Goal: Task Accomplishment & Management: Use online tool/utility

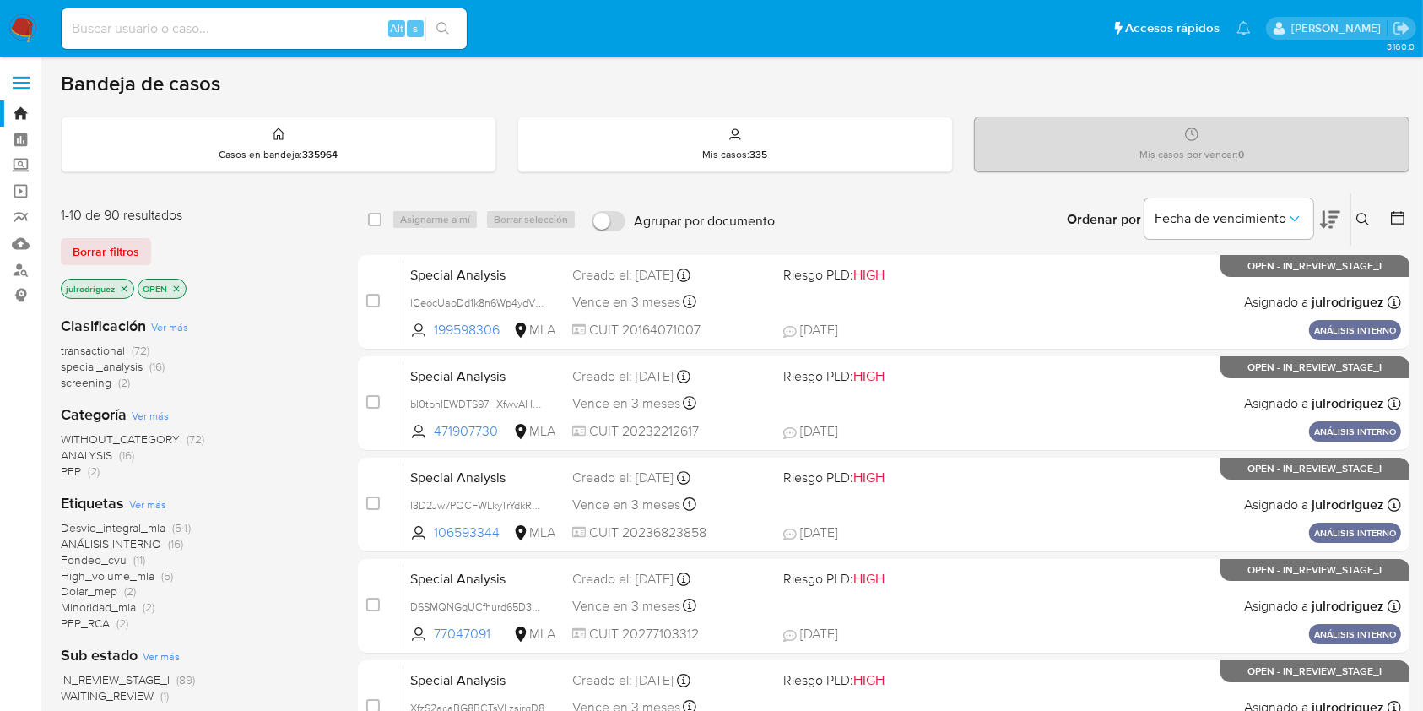
click at [272, 34] on input at bounding box center [264, 29] width 405 height 22
paste input "Way55LykG0yfpmeugw9xwCXp"
type input "Way55LykG0yfpmeugw9xwCXp"
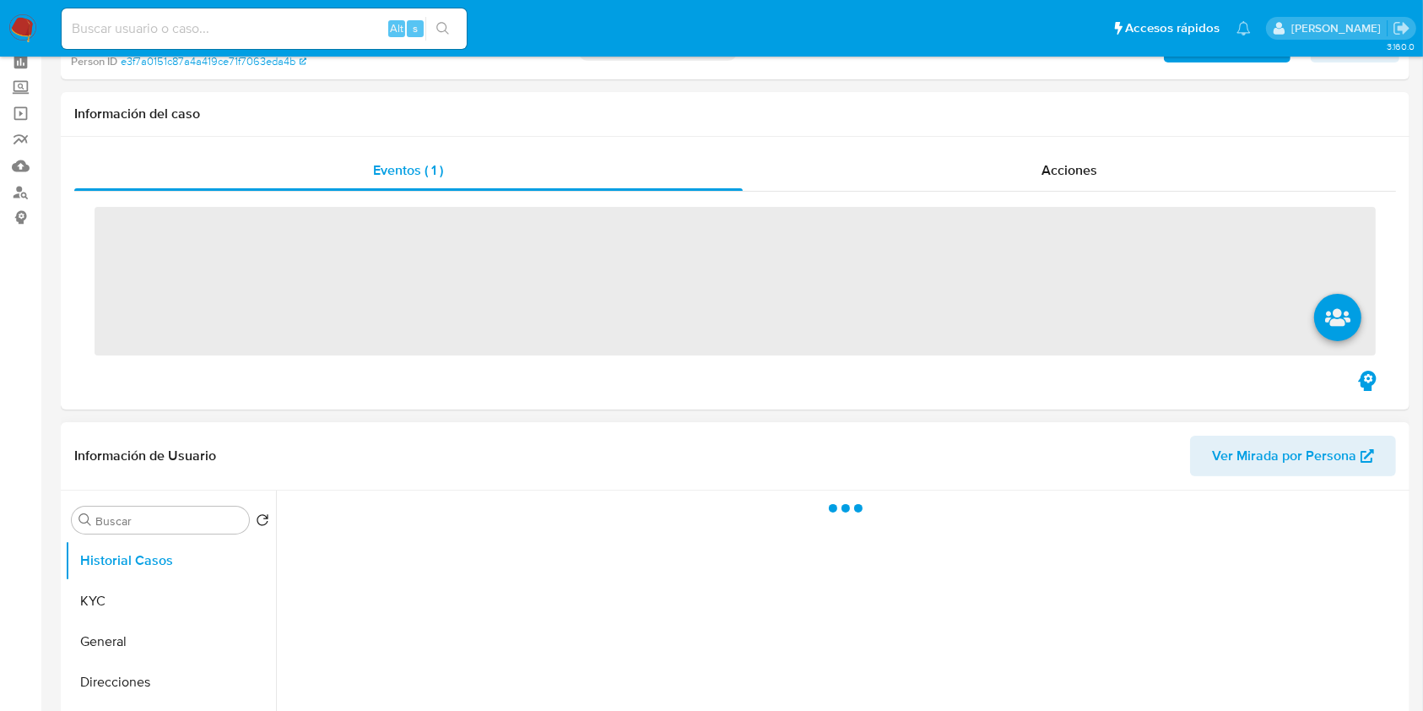
scroll to position [112, 0]
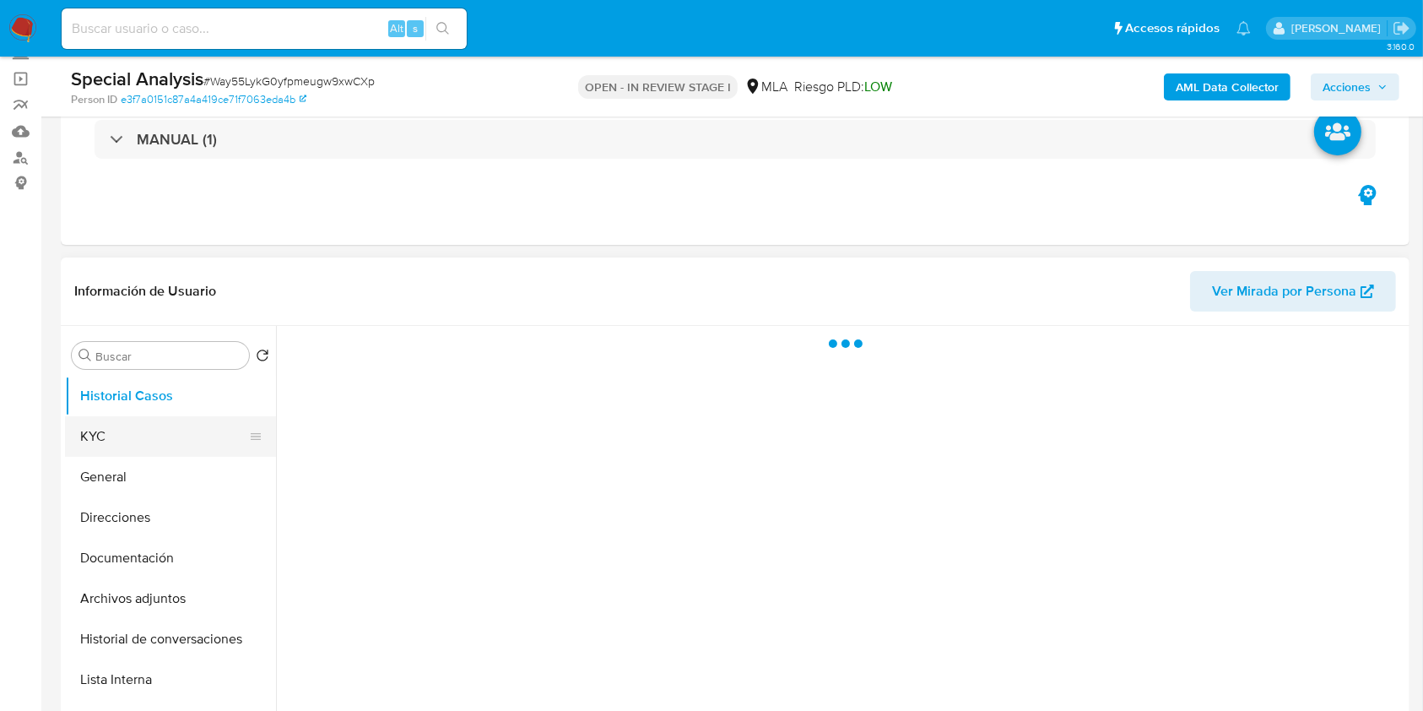
click at [165, 438] on button "KYC" at bounding box center [164, 436] width 198 height 41
select select "10"
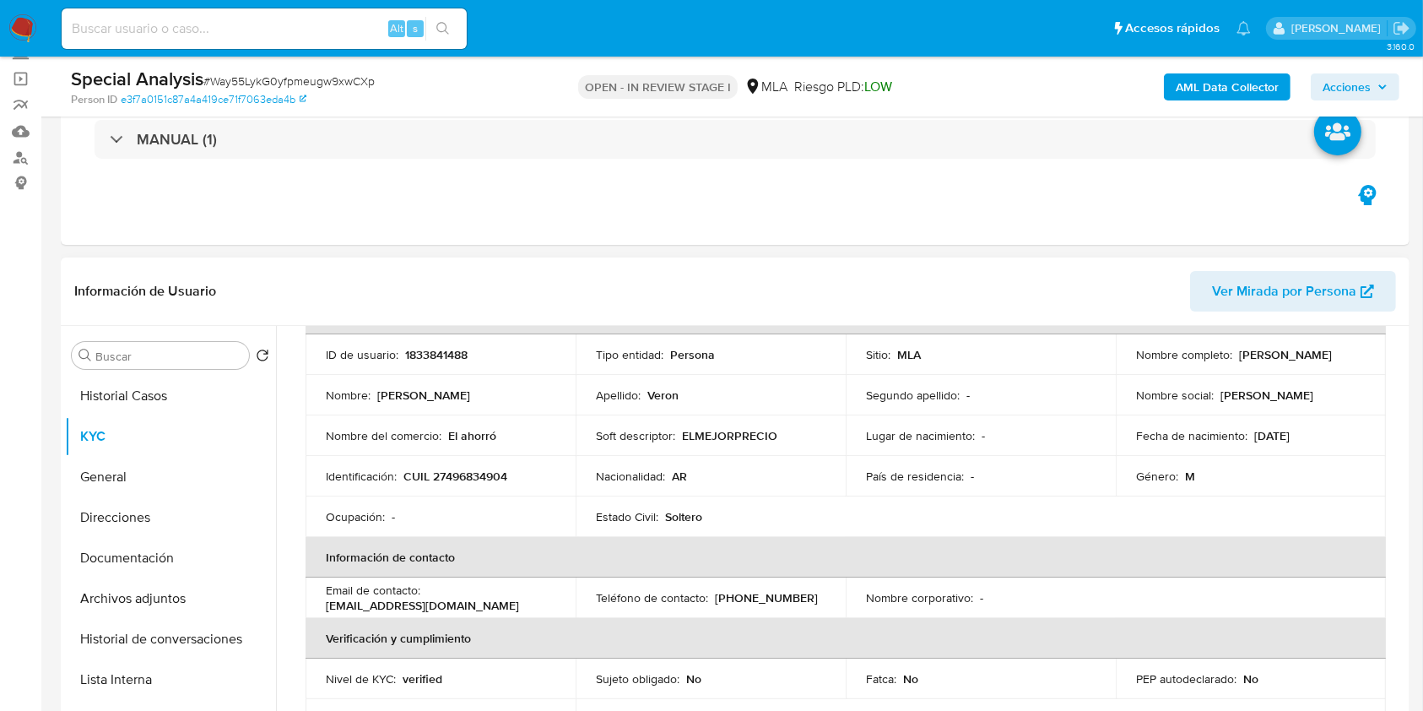
drag, startPoint x: 1281, startPoint y: 360, endPoint x: 1358, endPoint y: 347, distance: 78.7
click at [1348, 361] on div "Nombre completo : [PERSON_NAME]" at bounding box center [1251, 354] width 230 height 15
copy p "[PERSON_NAME]"
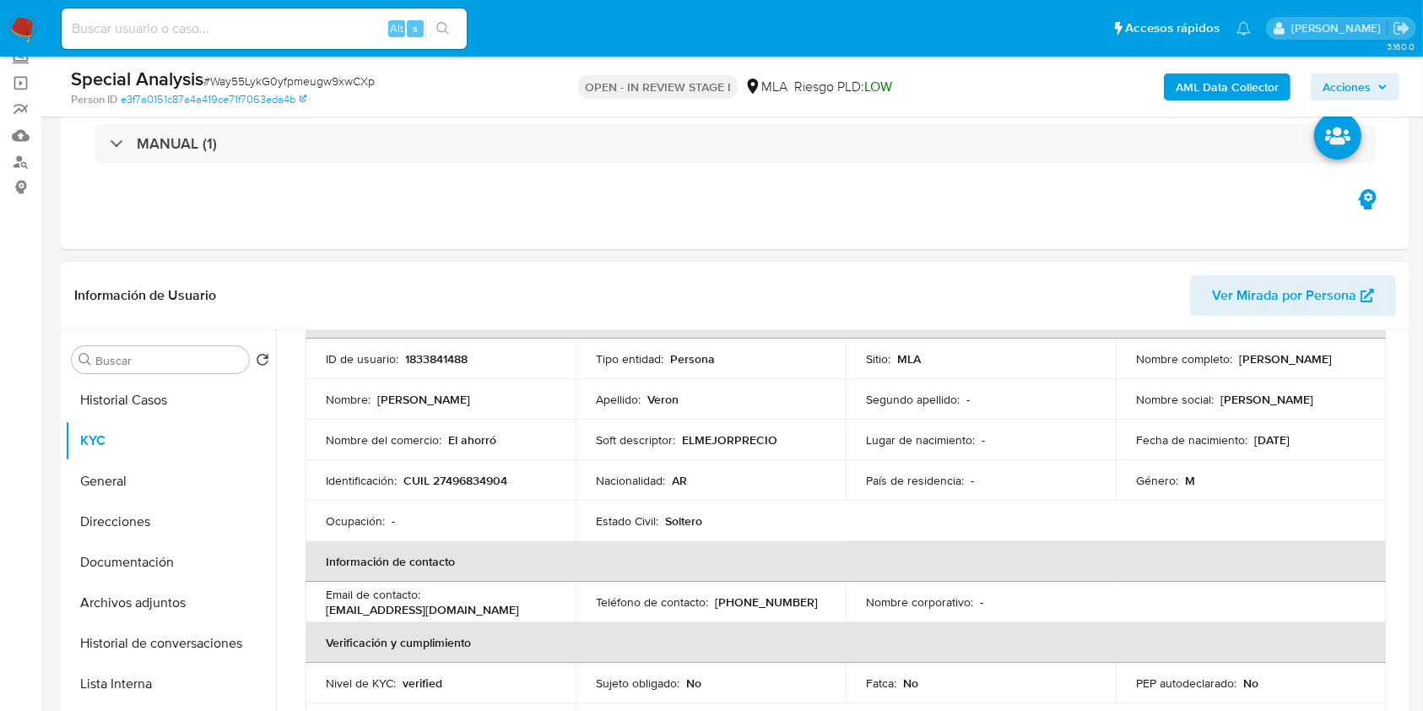
scroll to position [101, 0]
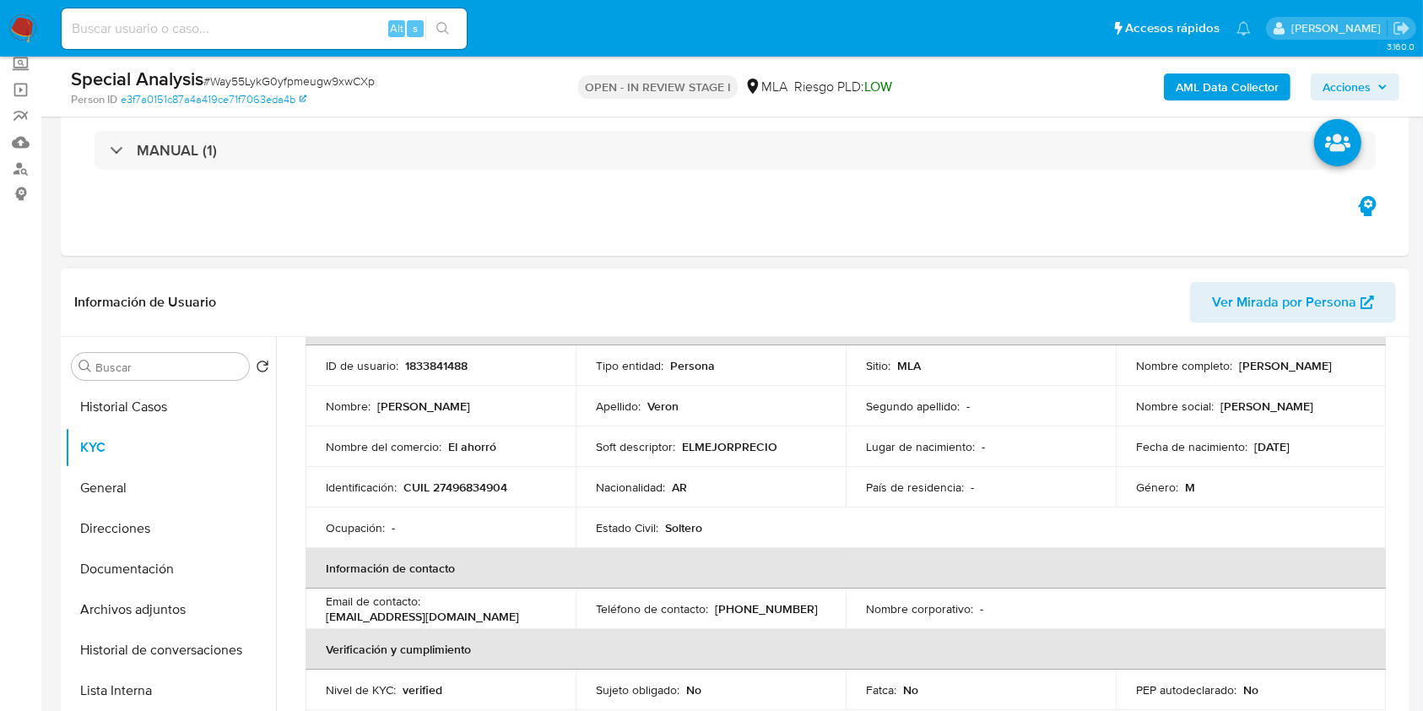
click at [455, 368] on p "1833841488" at bounding box center [436, 365] width 62 height 15
copy p "1833841488"
click at [363, 86] on span "# Way55LykG0yfpmeugw9xwCXp" at bounding box center [288, 81] width 171 height 17
click at [364, 86] on span "# Way55LykG0yfpmeugw9xwCXp" at bounding box center [288, 81] width 171 height 17
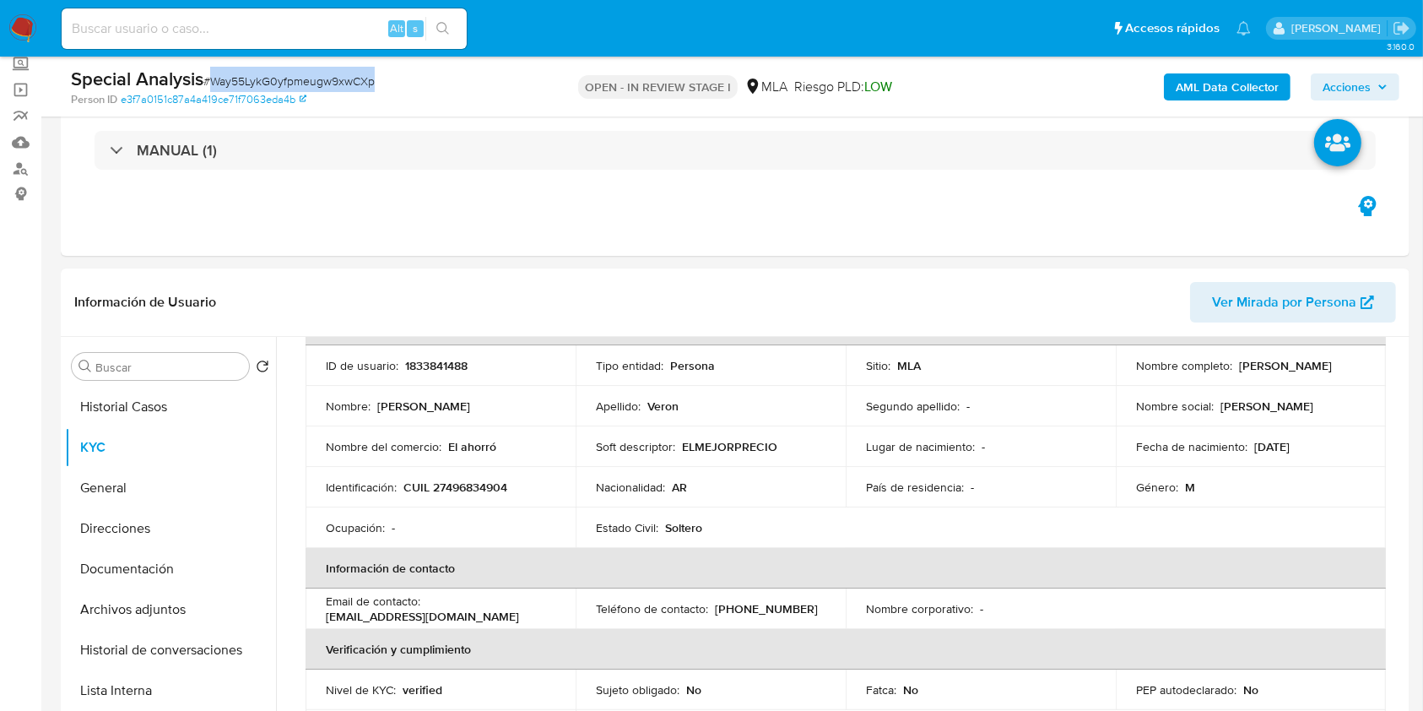
copy span "Way55LykG0yfpmeugw9xwCXp"
click at [484, 494] on p "CUIL 27496834904" at bounding box center [456, 487] width 104 height 15
copy p "27496834904"
click at [444, 358] on p "1833841488" at bounding box center [436, 365] width 62 height 15
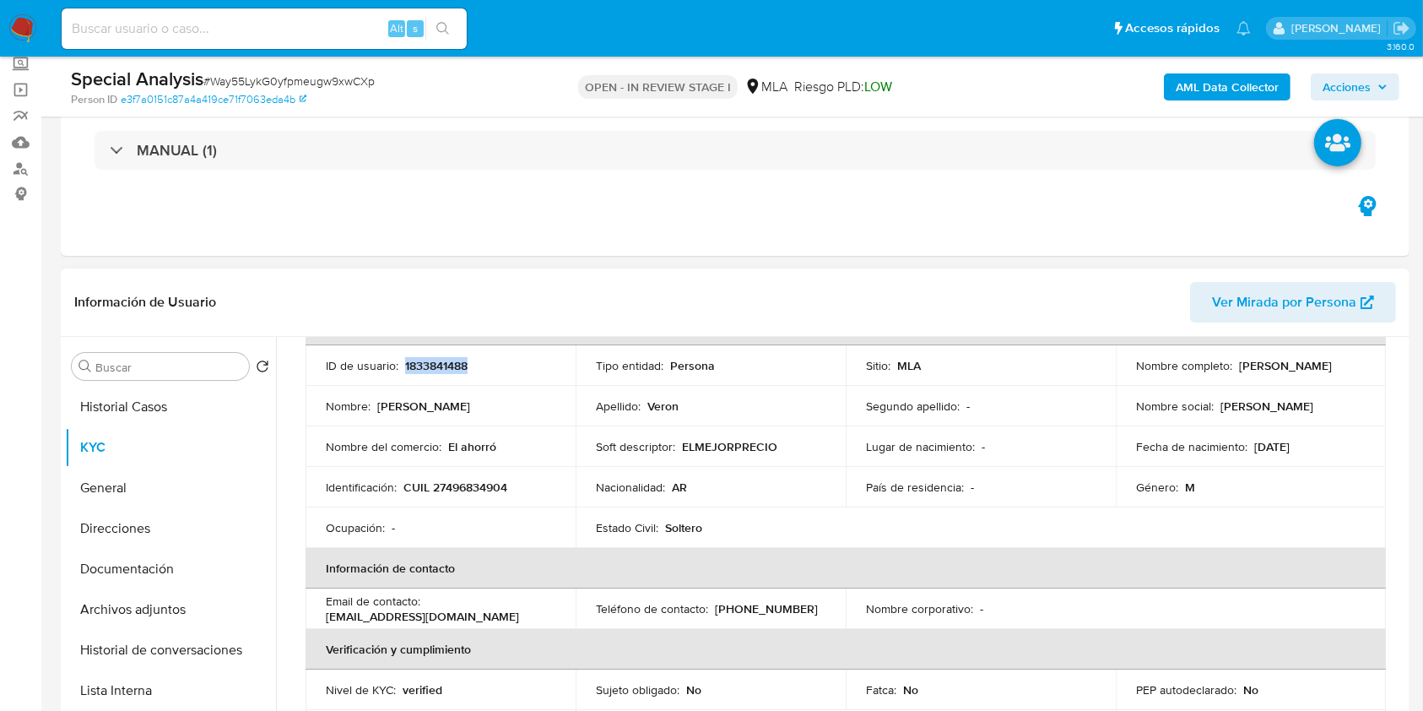
click at [444, 358] on p "1833841488" at bounding box center [436, 365] width 62 height 15
copy p "1833841488"
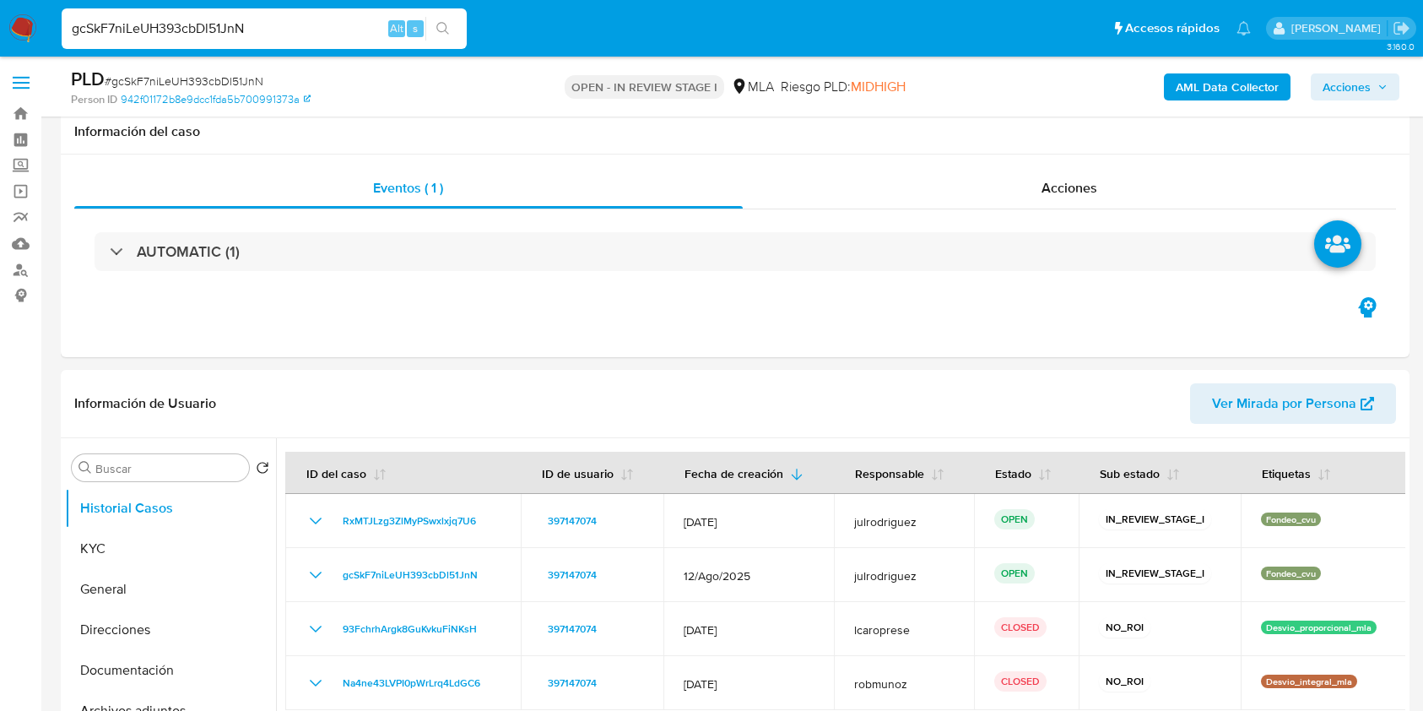
scroll to position [1463, 0]
